Goal: Task Accomplishment & Management: Use online tool/utility

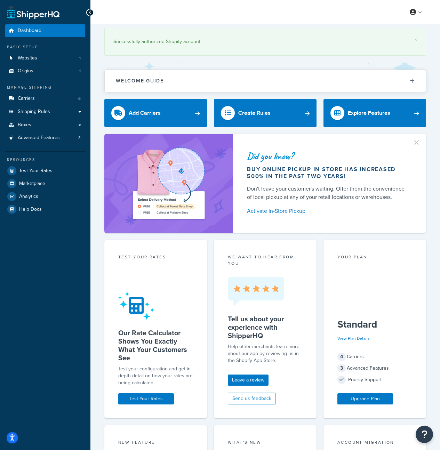
click at [8, 440] on button "Open accessiBe: accessibility options, statement and help" at bounding box center [12, 437] width 11 height 11
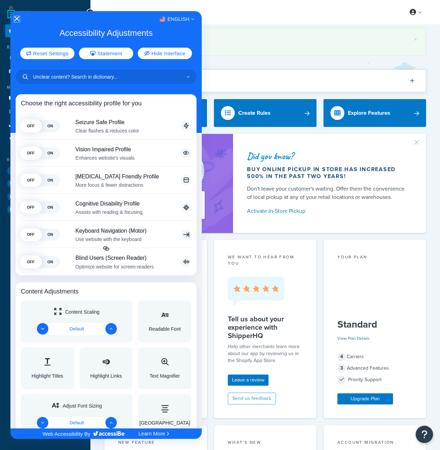
click at [15, 17] on icon "Close Accessibility Interface" at bounding box center [16, 18] width 5 height 5
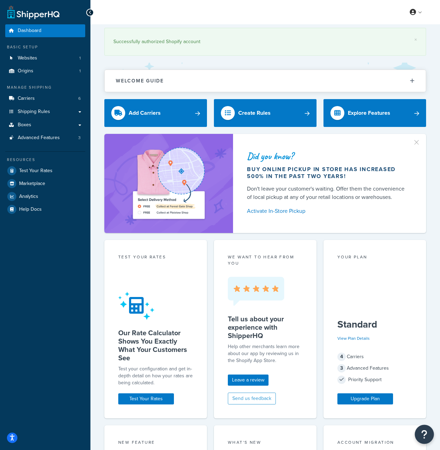
click at [422, 432] on icon "Open Resource Center" at bounding box center [424, 435] width 7 height 10
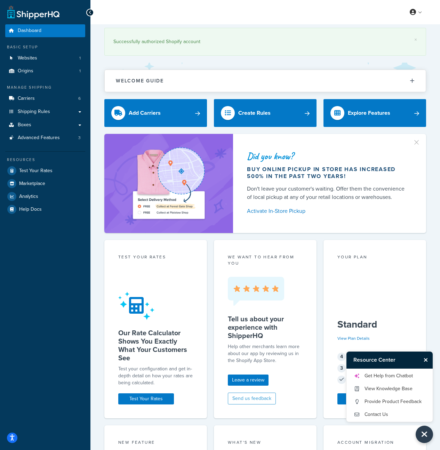
click at [399, 359] on h3 "Resource Center" at bounding box center [383, 360] width 74 height 17
click at [424, 432] on icon "Close Resource Center" at bounding box center [425, 435] width 8 height 10
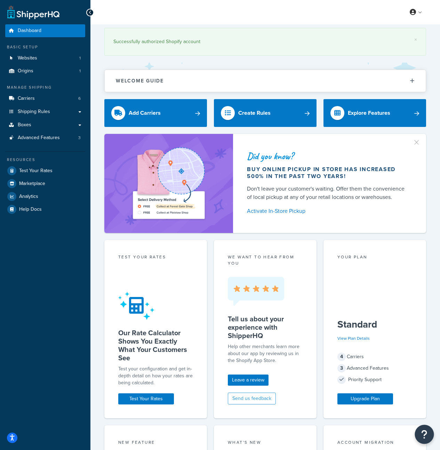
click at [424, 432] on icon "Open Resource Center" at bounding box center [424, 435] width 7 height 10
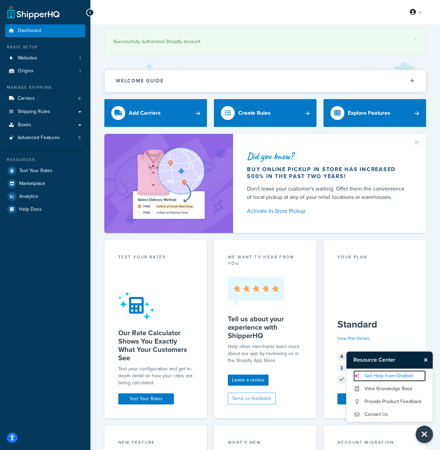
click at [380, 376] on link "Get Help from Chatbot" at bounding box center [389, 375] width 72 height 11
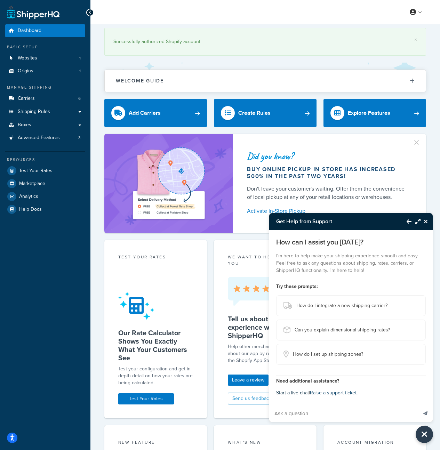
click at [295, 394] on button "Start a live chat" at bounding box center [292, 393] width 33 height 10
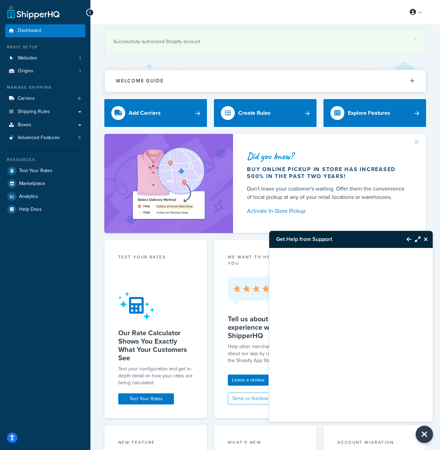
scroll to position [23, 0]
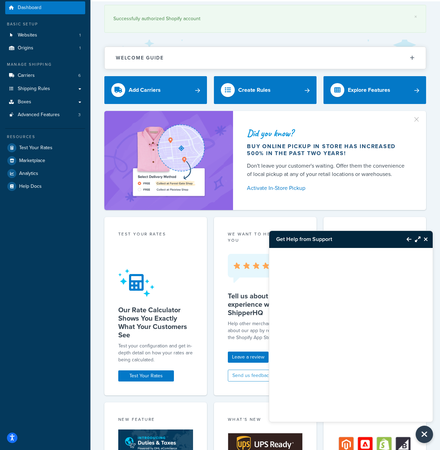
click at [419, 239] on icon "Maximize Resource Center" at bounding box center [418, 240] width 6 height 6
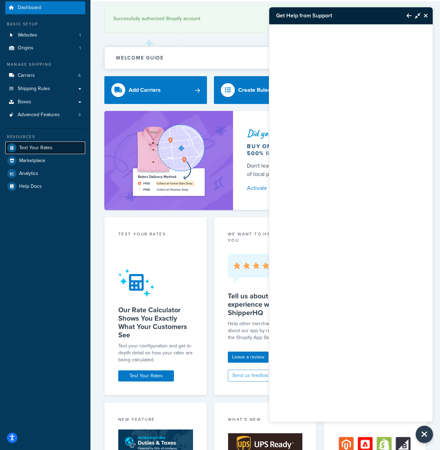
click at [28, 149] on span "Test Your Rates" at bounding box center [35, 148] width 33 height 6
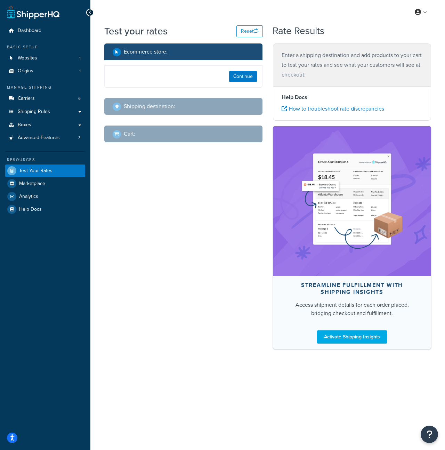
select select "[GEOGRAPHIC_DATA]"
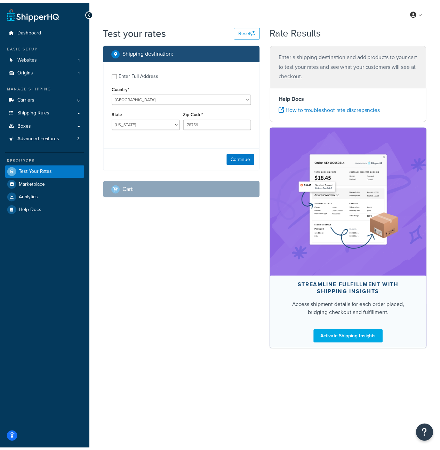
scroll to position [23, 0]
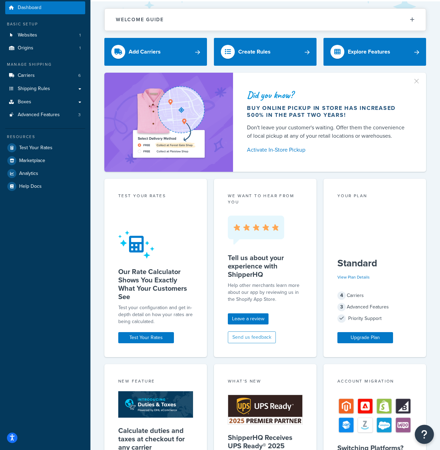
click at [421, 435] on icon "Open Resource Center" at bounding box center [424, 435] width 7 height 10
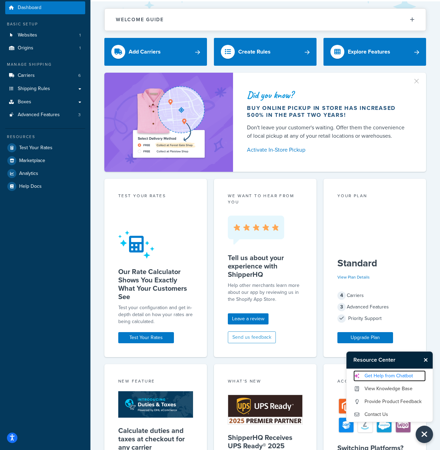
click at [404, 375] on link "Get Help from Chatbot" at bounding box center [389, 375] width 72 height 11
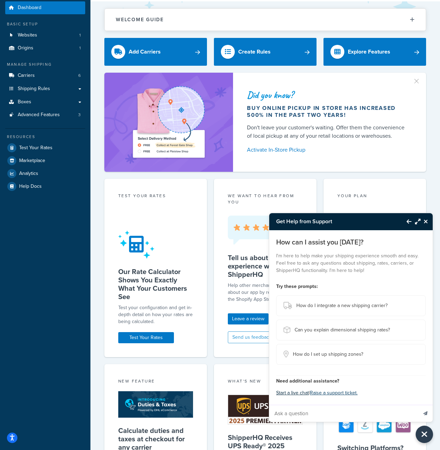
click at [297, 394] on button "Start a live chat" at bounding box center [292, 393] width 33 height 10
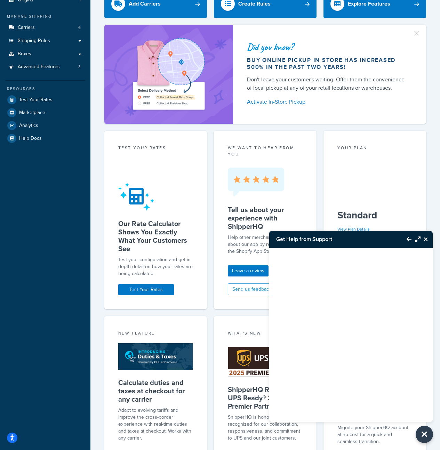
scroll to position [80, 0]
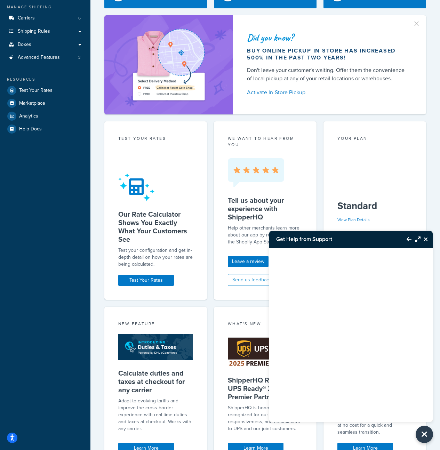
click at [419, 239] on icon "Maximize Resource Center" at bounding box center [418, 240] width 6 height 6
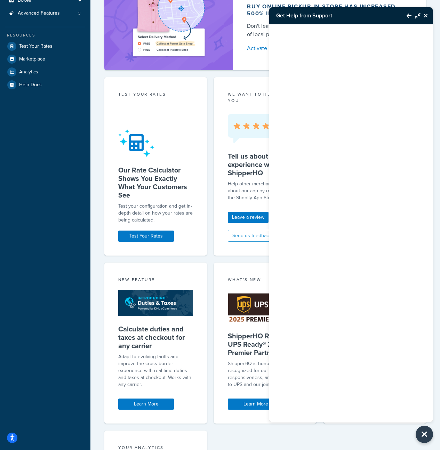
scroll to position [148, 0]
